Goal: Navigation & Orientation: Find specific page/section

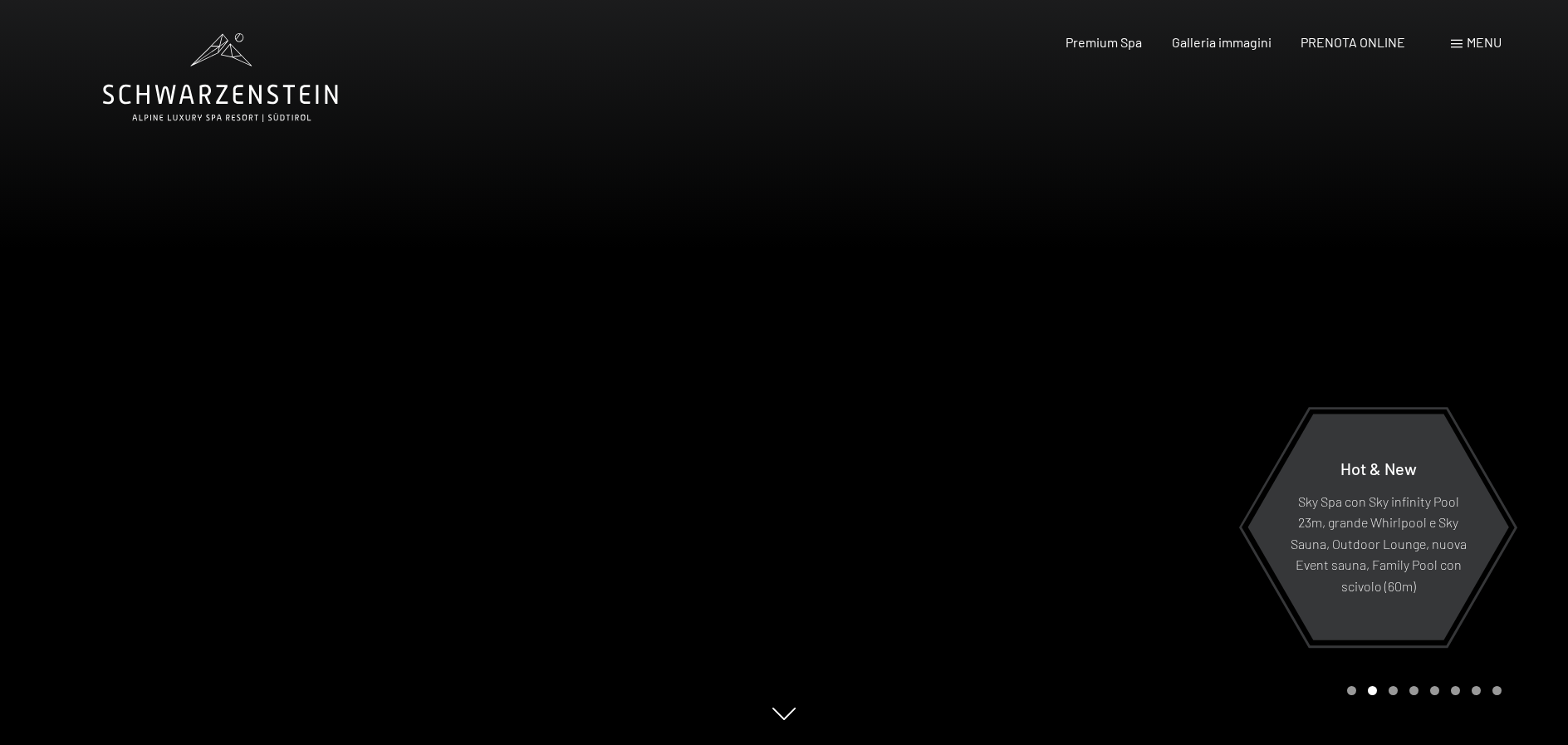
click at [708, 562] on div at bounding box center [392, 372] width 784 height 745
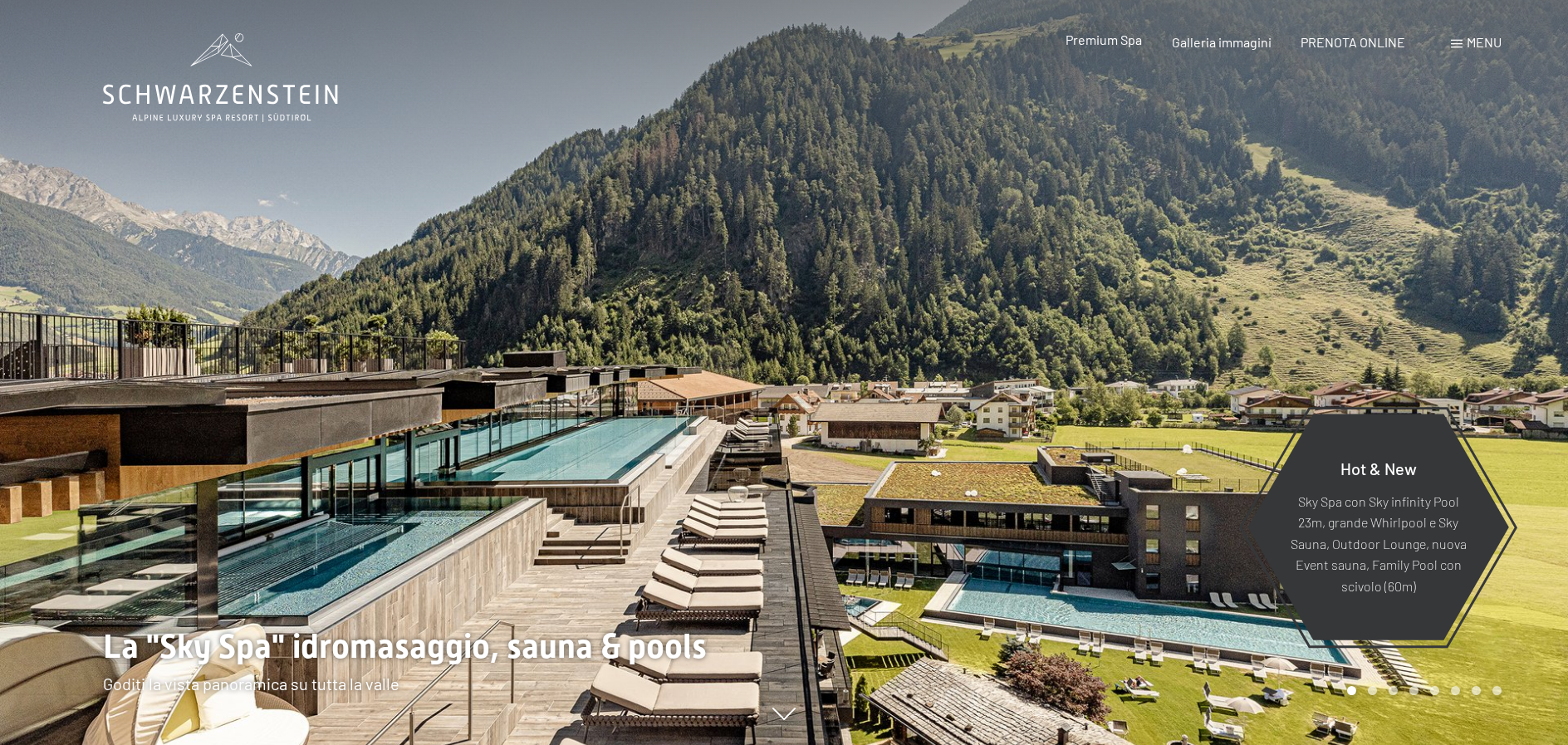
click at [1123, 43] on span "Premium Spa" at bounding box center [1103, 39] width 76 height 16
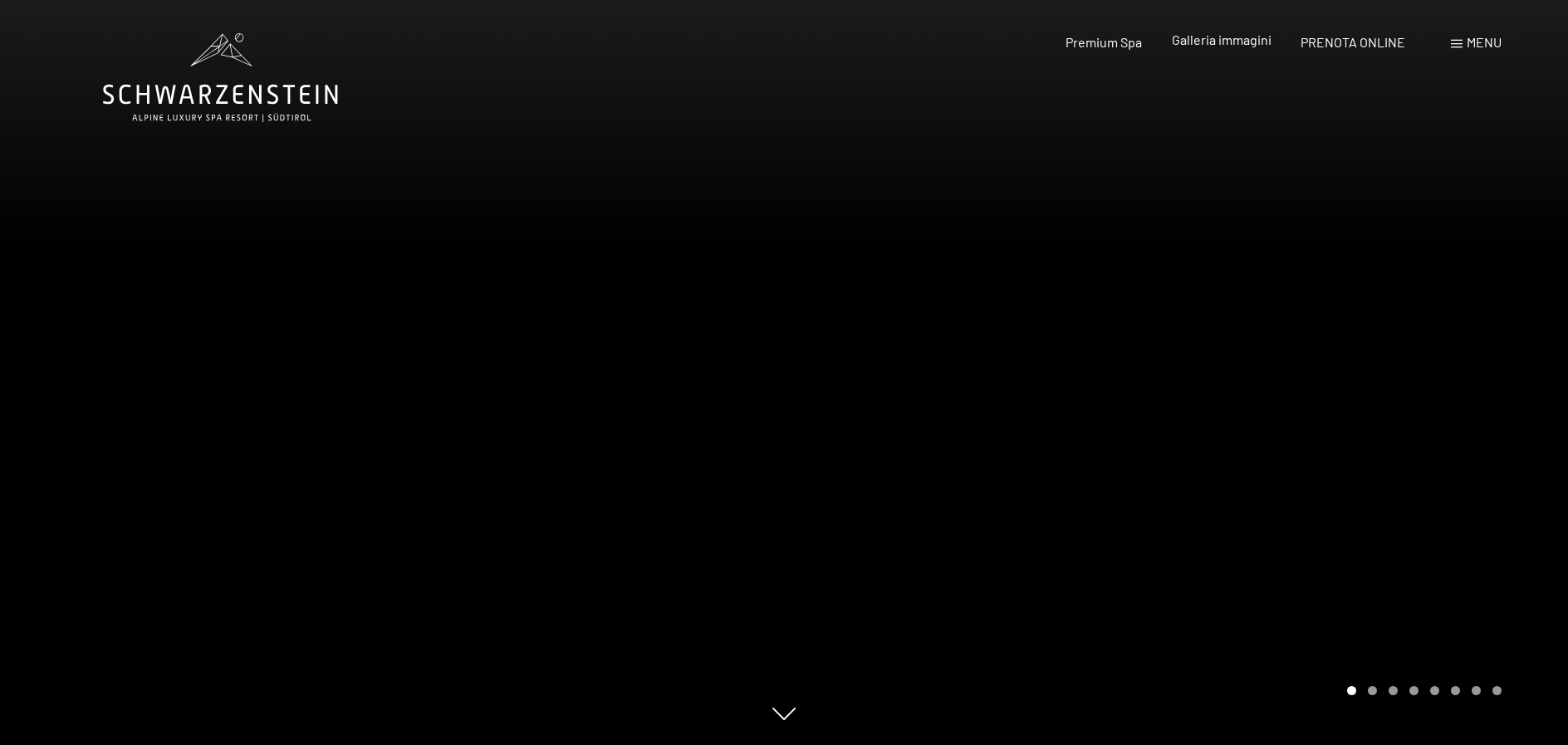
click at [1230, 48] on div "Galleria immagini" at bounding box center [1221, 39] width 100 height 18
click at [1230, 37] on span "Galleria immagini" at bounding box center [1221, 39] width 100 height 16
click at [1378, 691] on div "Carousel Pagination" at bounding box center [1421, 691] width 161 height 9
click at [1371, 695] on div at bounding box center [1176, 372] width 784 height 745
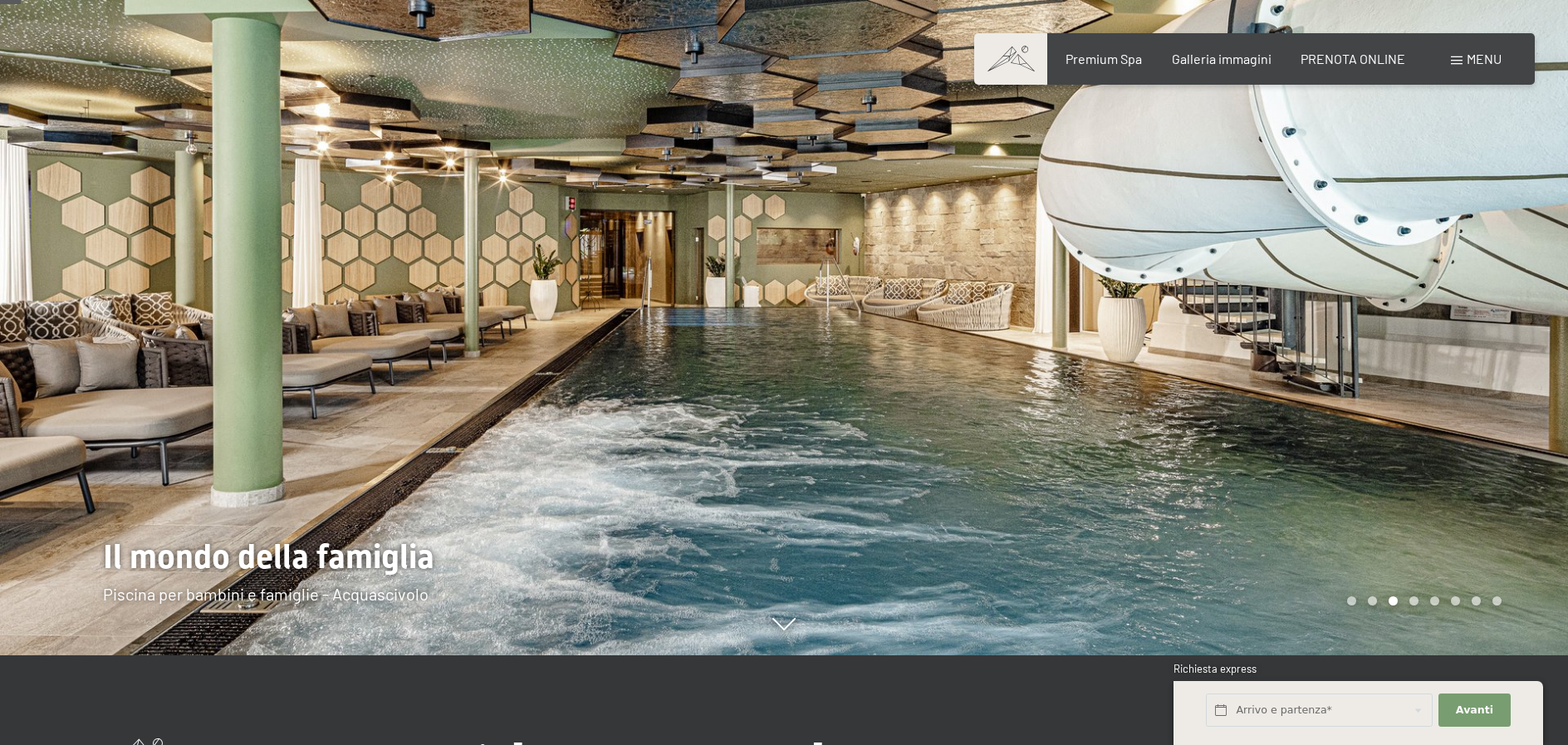
scroll to position [83, 0]
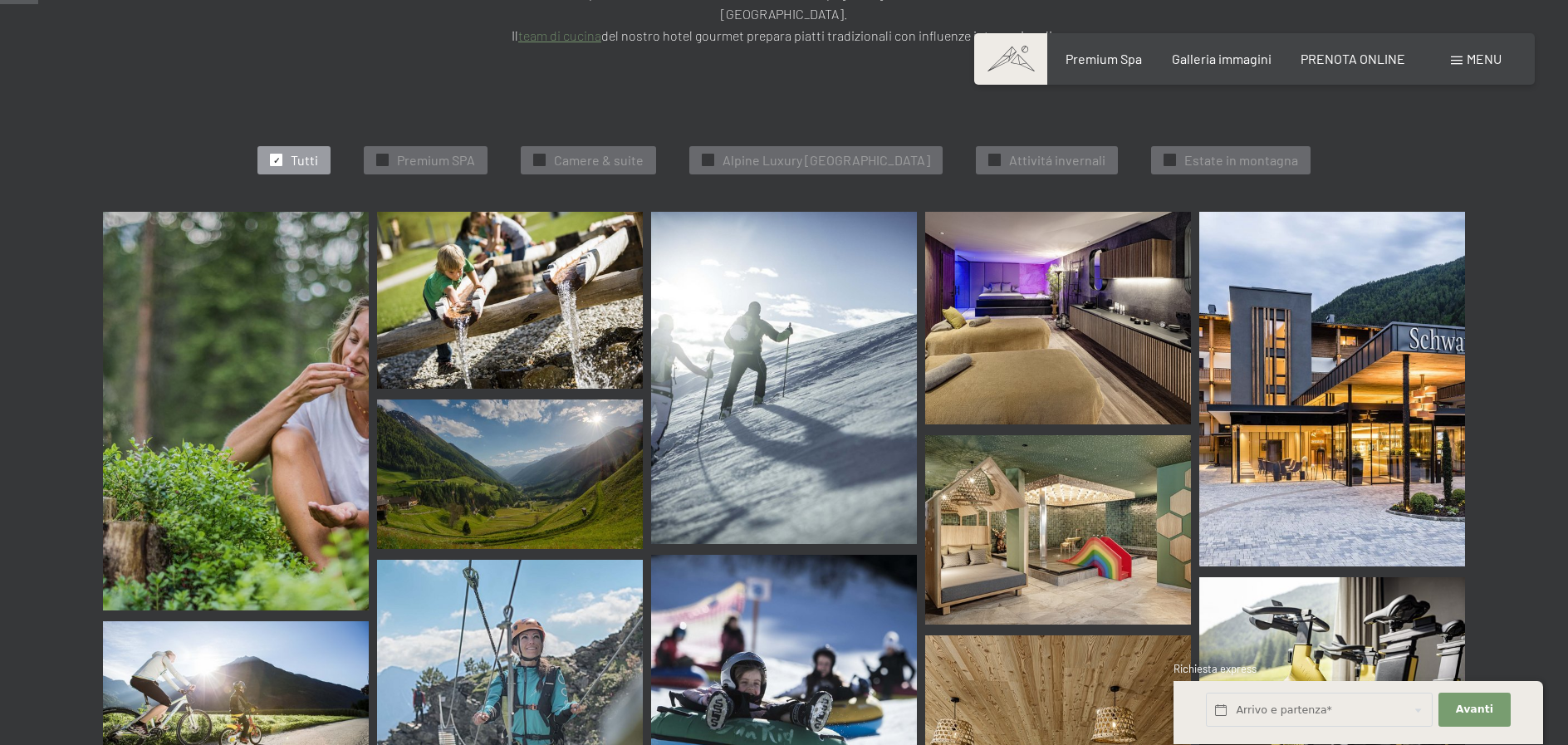
scroll to position [748, 0]
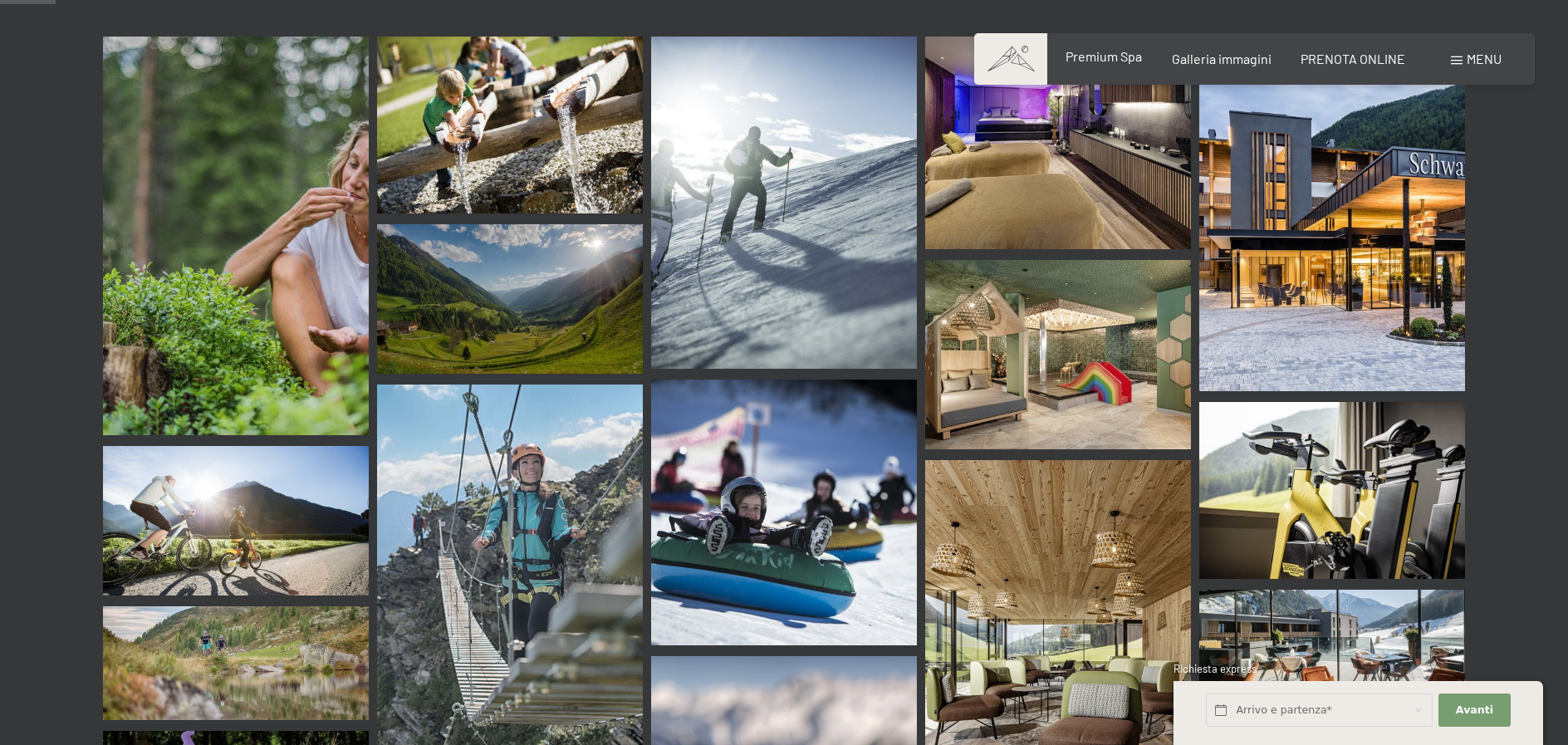
click at [1123, 59] on span "Premium Spa" at bounding box center [1103, 56] width 76 height 16
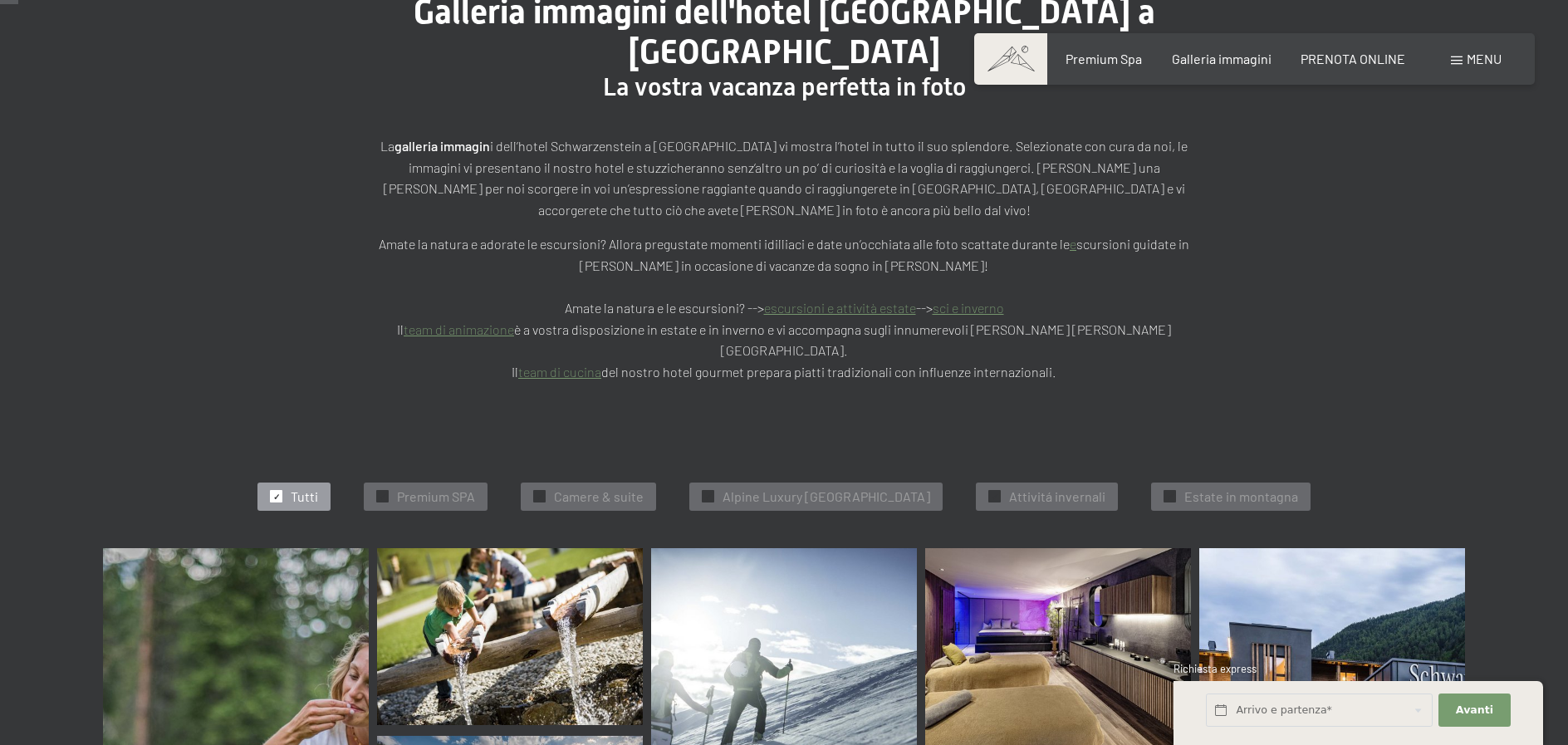
scroll to position [0, 0]
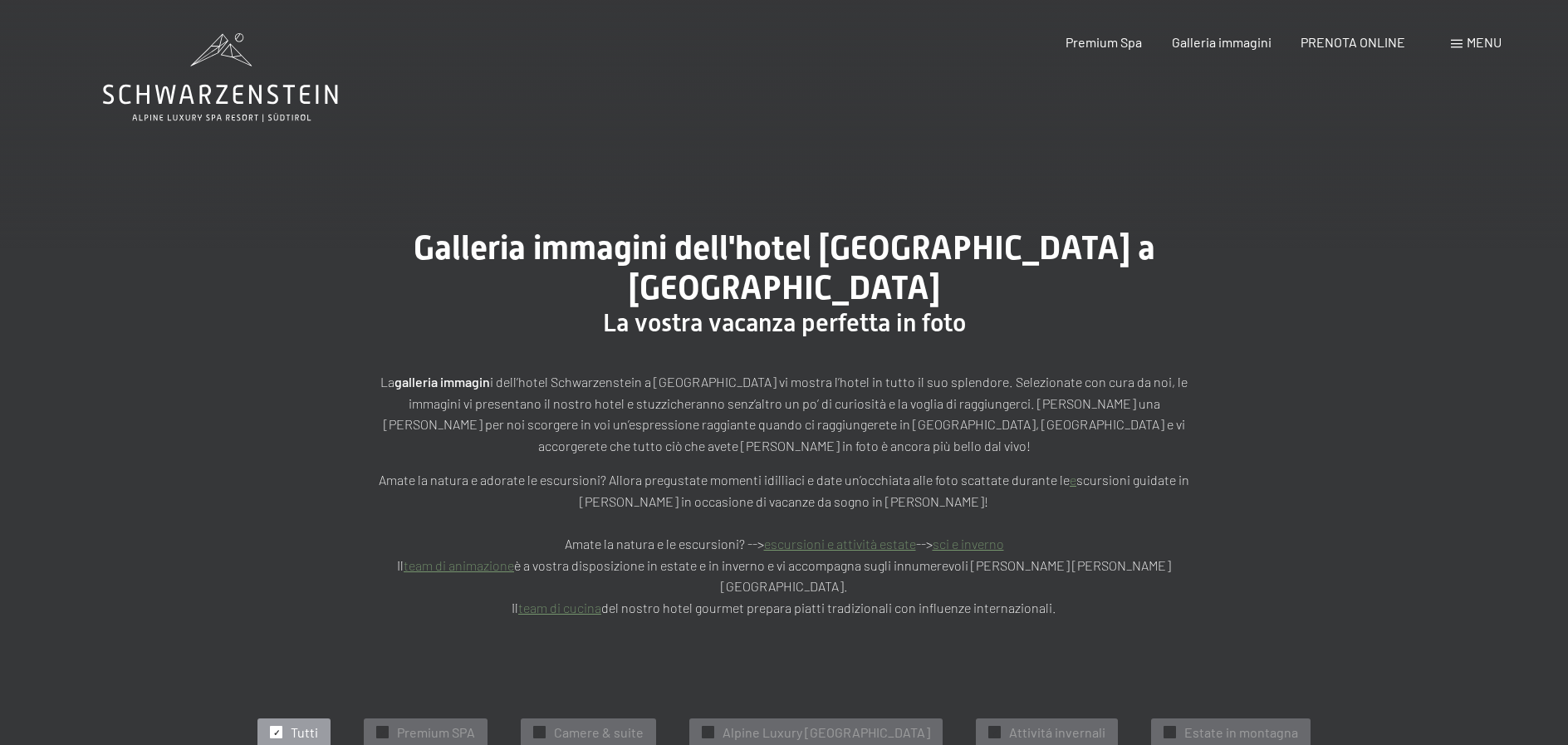
click at [281, 104] on icon at bounding box center [220, 77] width 235 height 89
click at [224, 88] on icon at bounding box center [220, 77] width 235 height 89
